Goal: Information Seeking & Learning: Learn about a topic

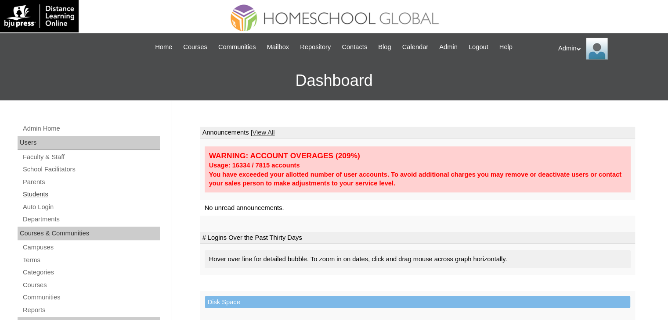
click at [32, 191] on link "Students" at bounding box center [91, 194] width 138 height 11
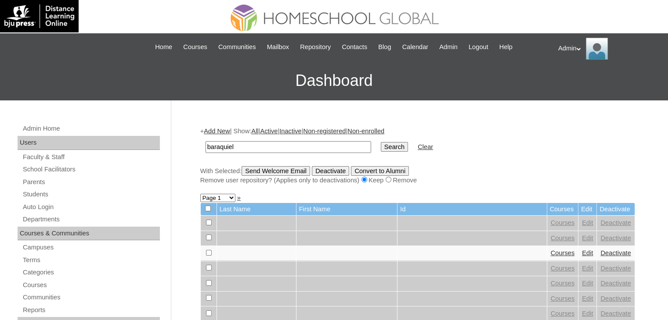
type input "baraquiel"
click at [381, 144] on input "Search" at bounding box center [394, 147] width 27 height 10
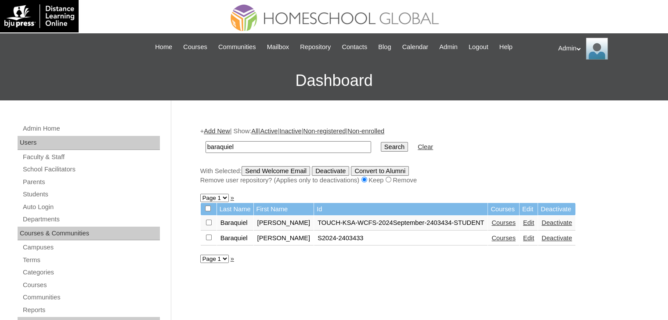
click at [500, 237] on link "Courses" at bounding box center [503, 238] width 24 height 7
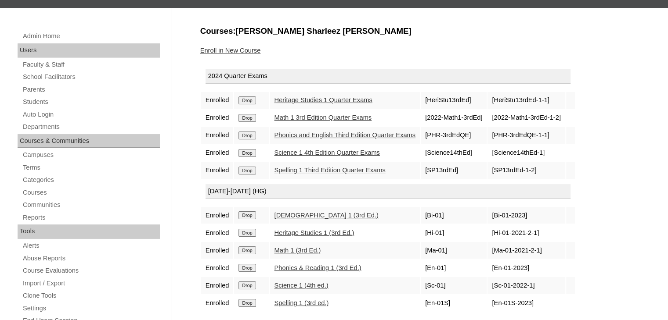
scroll to position [93, 0]
click at [329, 96] on link "Heritage Studies 1 Quarter Exams" at bounding box center [323, 99] width 98 height 7
click at [316, 135] on link "Phonics and English Third Edition Quarter Exams" at bounding box center [344, 134] width 141 height 7
click at [312, 170] on link "Spelling 1 Third Edition Quarter Exams" at bounding box center [329, 169] width 111 height 7
